Goal: Task Accomplishment & Management: Use online tool/utility

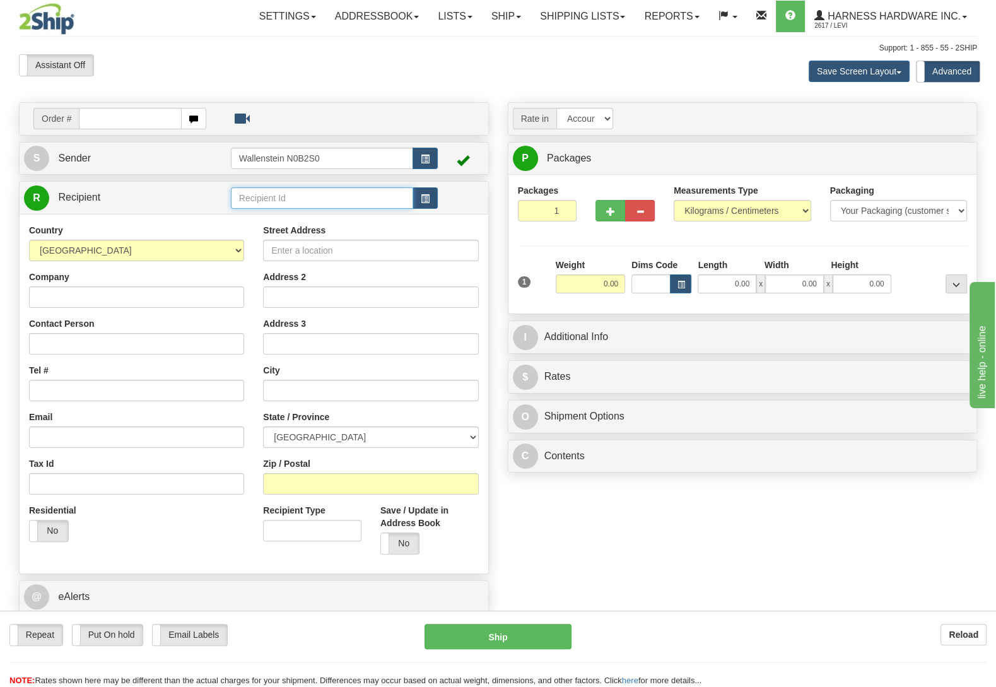
click at [276, 195] on input "text" at bounding box center [322, 197] width 182 height 21
type input "webh"
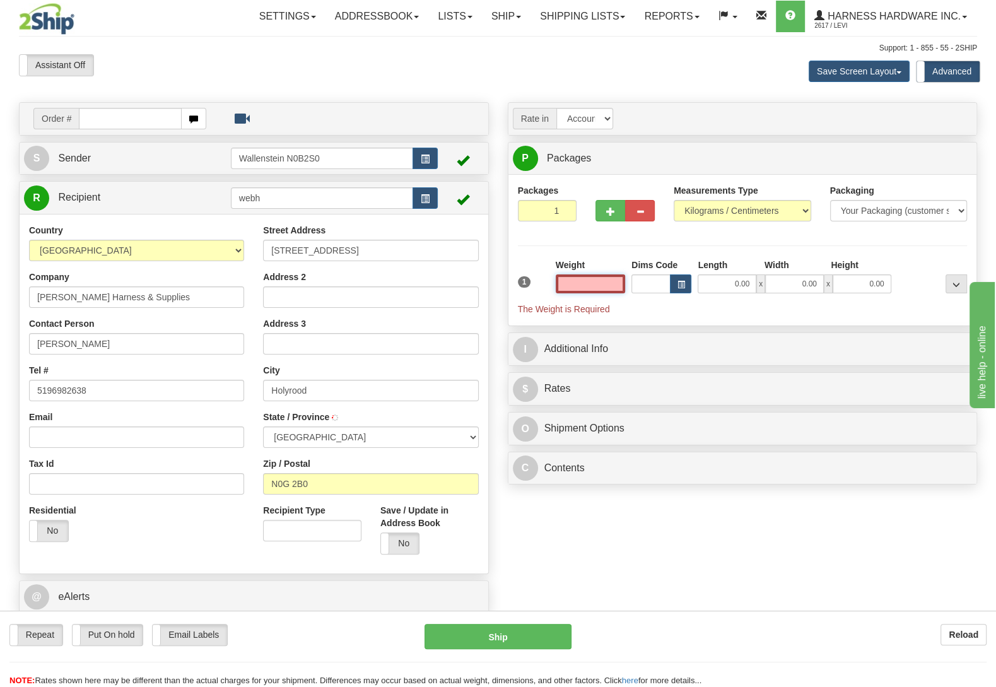
type input "HOLYROOD"
type input "16.50"
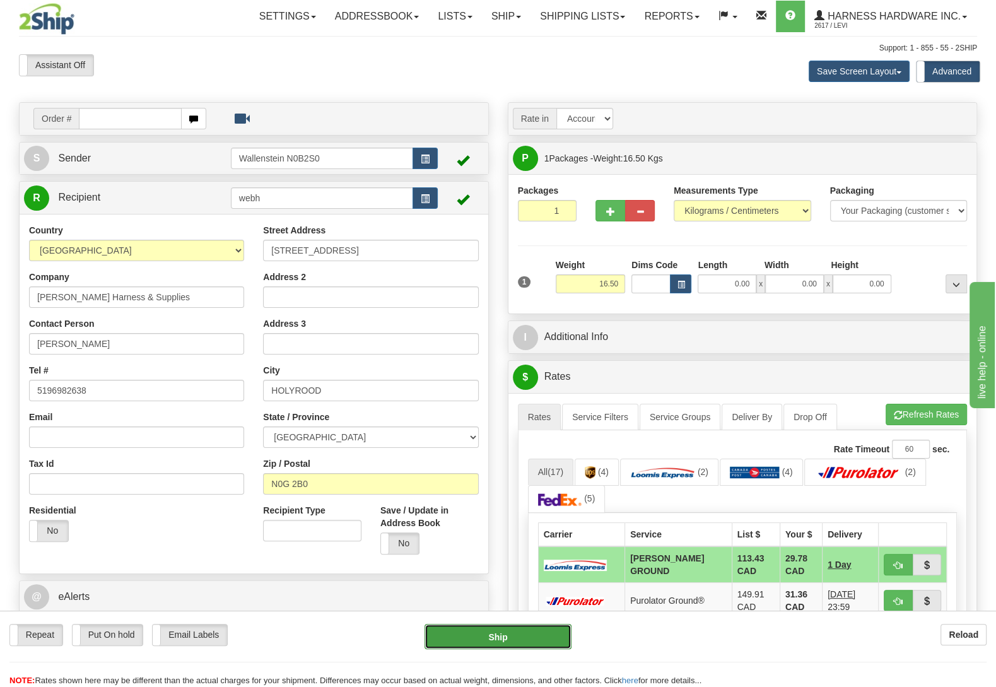
click at [513, 633] on button "Ship" at bounding box center [498, 636] width 147 height 25
type input "DD"
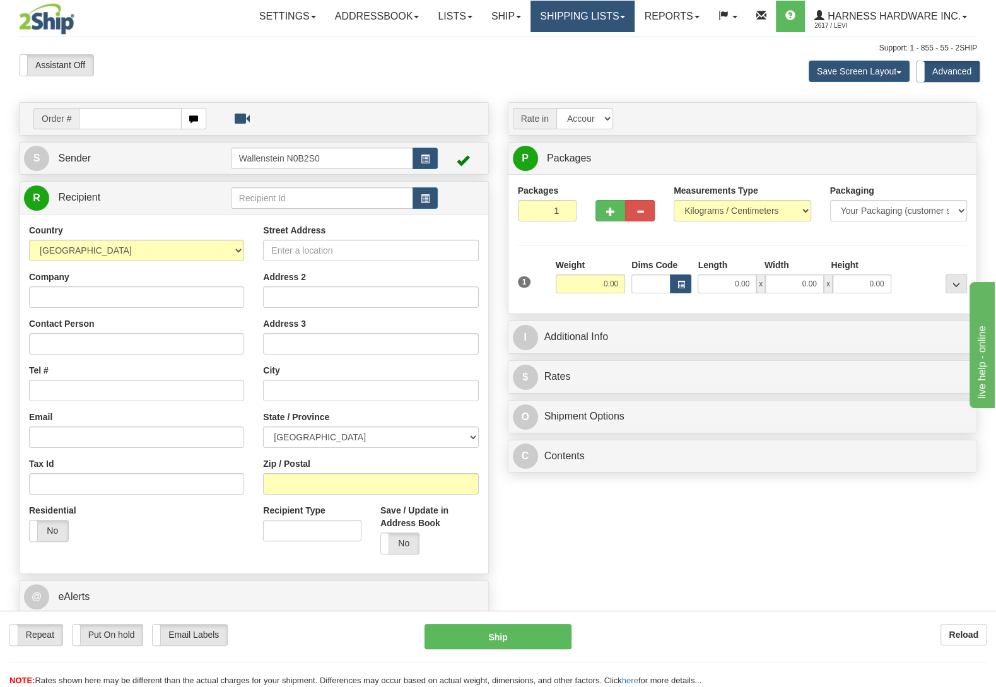
click at [596, 19] on link "Shipping lists" at bounding box center [582, 17] width 104 height 32
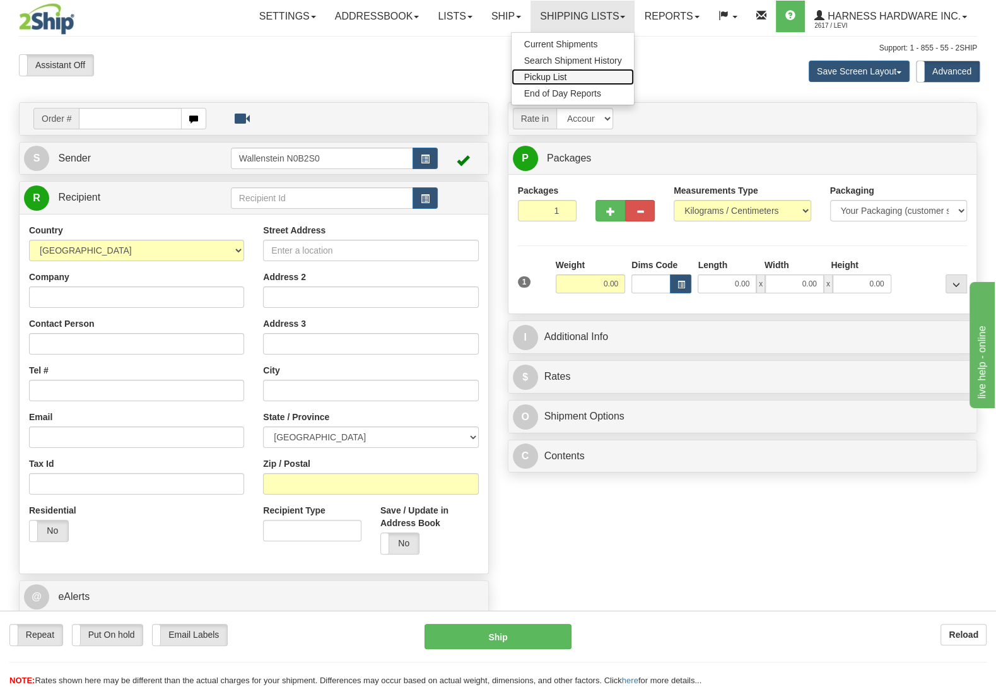
click at [597, 78] on link "Pickup List" at bounding box center [573, 77] width 123 height 16
